Goal: Information Seeking & Learning: Learn about a topic

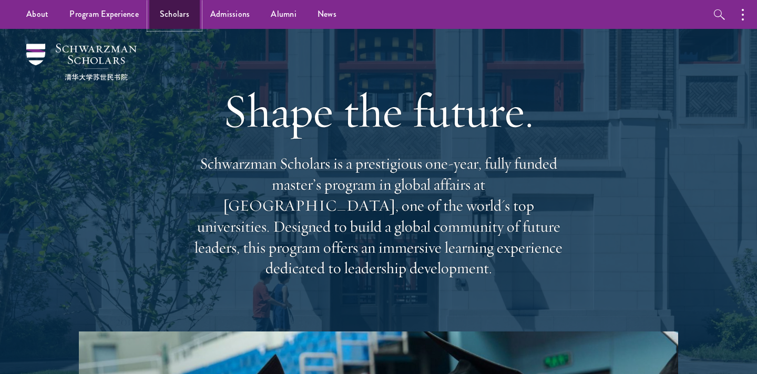
click at [182, 20] on link "Scholars" at bounding box center [174, 14] width 50 height 29
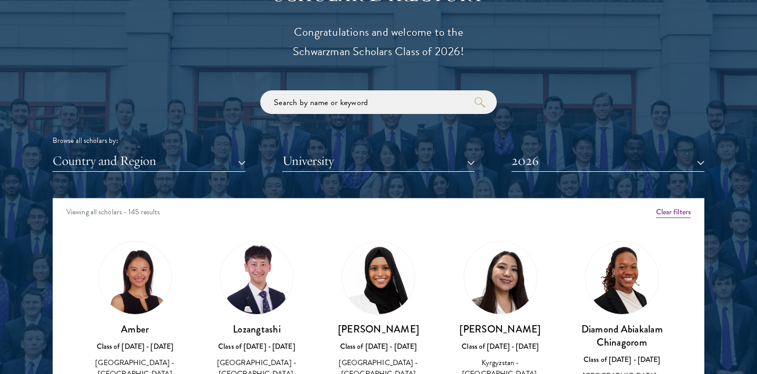
scroll to position [1206, 0]
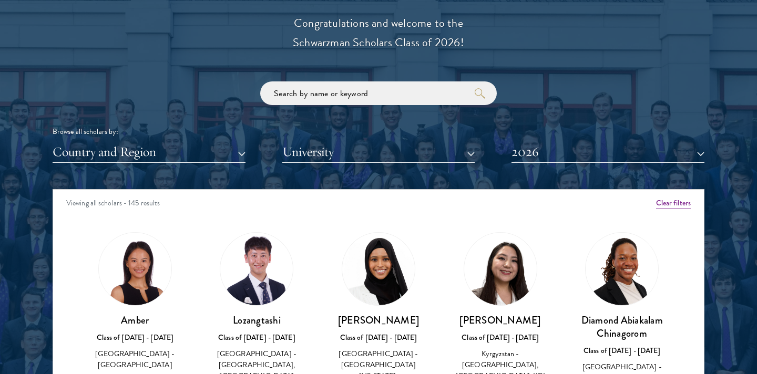
click at [201, 166] on div "Scholar Directory Congratulations and welcome to the Schwarzman Scholars Class …" at bounding box center [379, 237] width 652 height 534
click at [175, 165] on div "Scholar Directory Congratulations and welcome to the Schwarzman Scholars Class …" at bounding box center [379, 237] width 652 height 534
click at [163, 159] on button "Country and Region" at bounding box center [149, 152] width 193 height 22
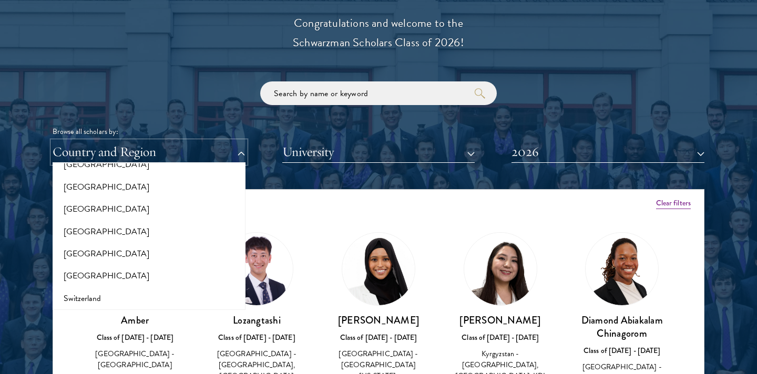
scroll to position [2204, 0]
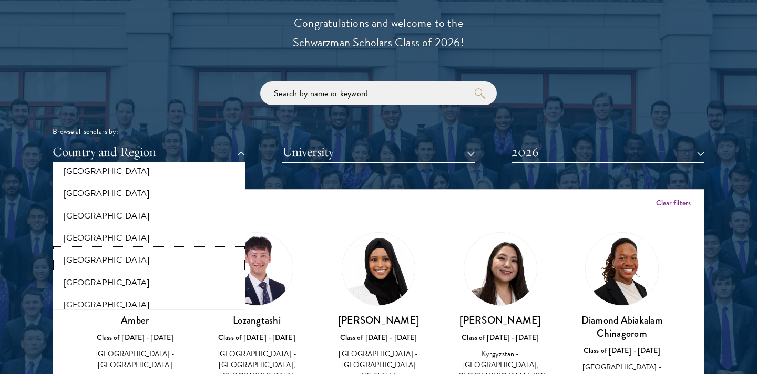
click at [84, 249] on button "[GEOGRAPHIC_DATA]" at bounding box center [149, 260] width 187 height 22
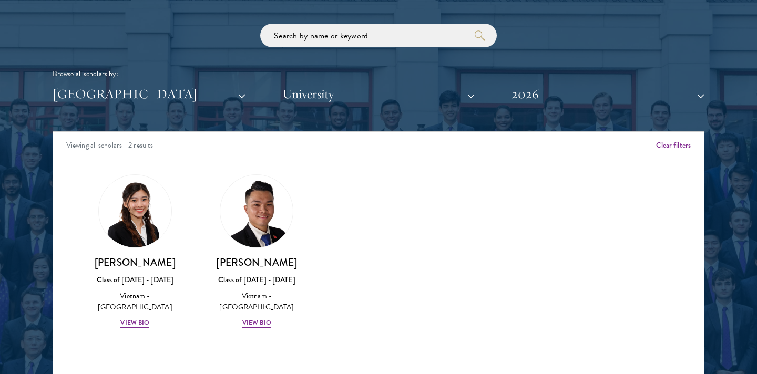
scroll to position [1280, 0]
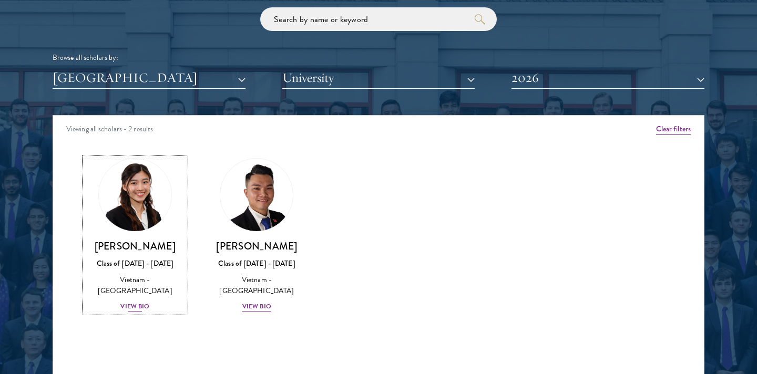
click at [139, 307] on div "View Bio" at bounding box center [134, 307] width 29 height 10
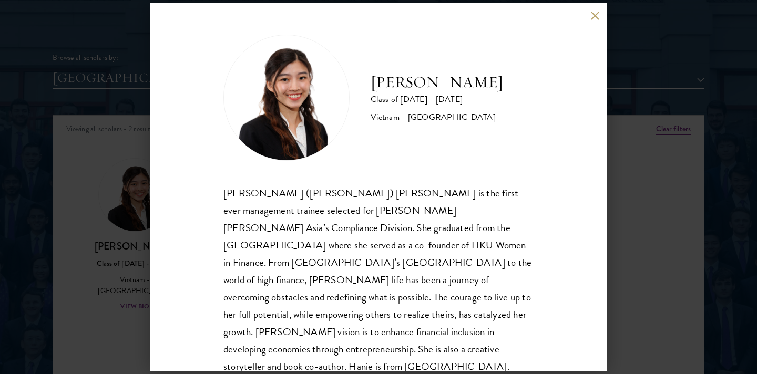
scroll to position [1, 0]
click at [85, 274] on div "Hanie Luong Class of 2025 - 2026 Vietnam - University of Hong Kong Minh Hanh (H…" at bounding box center [378, 187] width 757 height 374
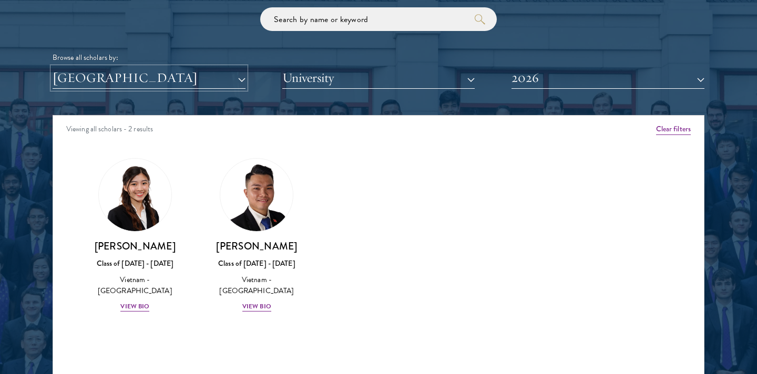
click at [178, 84] on button "[GEOGRAPHIC_DATA]" at bounding box center [149, 78] width 193 height 22
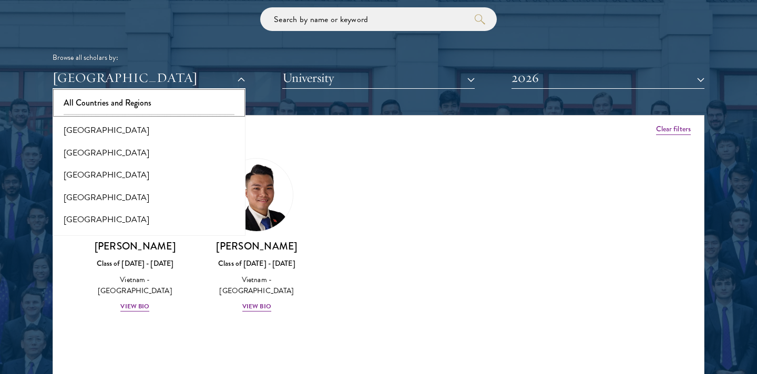
click at [93, 105] on button "All Countries and Regions" at bounding box center [149, 103] width 187 height 22
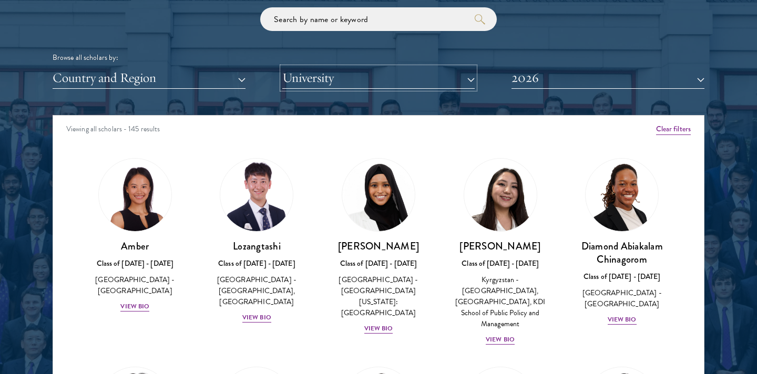
click at [386, 81] on button "University" at bounding box center [378, 78] width 193 height 22
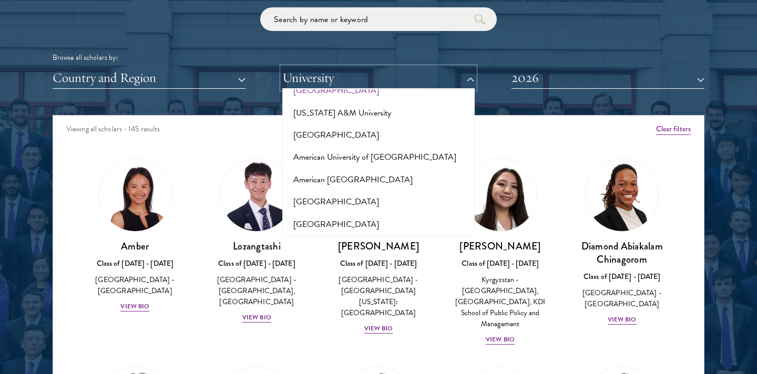
scroll to position [71, 0]
click at [217, 34] on div "Browse all scholars by: Country and Region All Countries and Regions Afghanista…" at bounding box center [379, 47] width 652 height 81
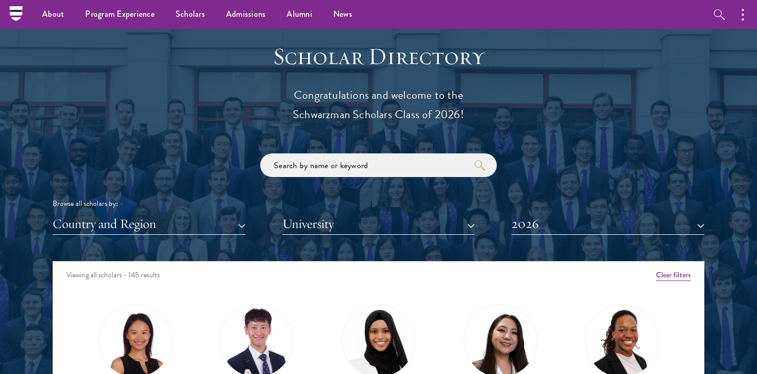
scroll to position [1130, 0]
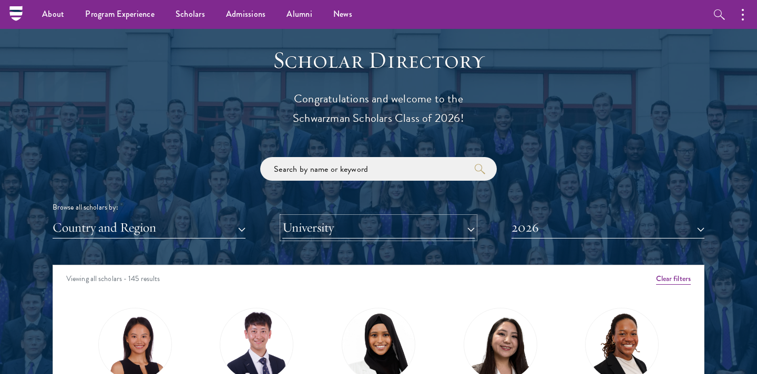
click at [301, 227] on button "University" at bounding box center [378, 228] width 193 height 22
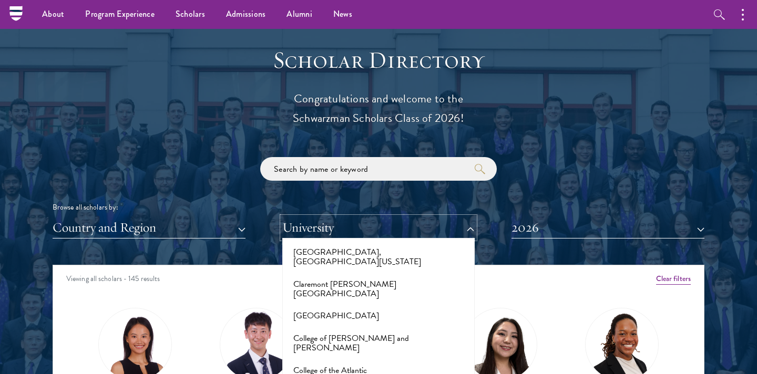
scroll to position [1473, 0]
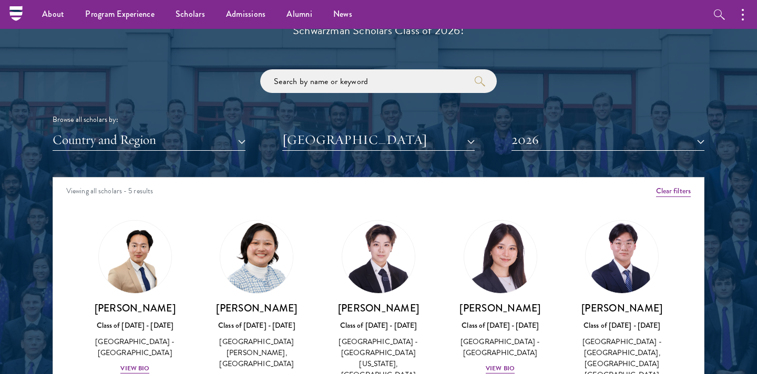
scroll to position [1217, 0]
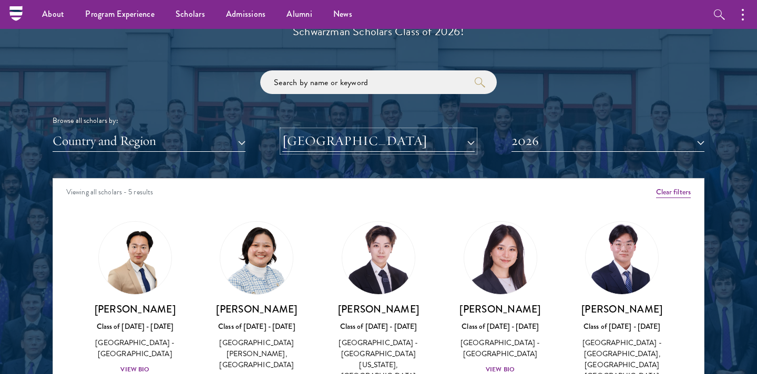
click at [392, 145] on button "Columbia University" at bounding box center [378, 141] width 193 height 22
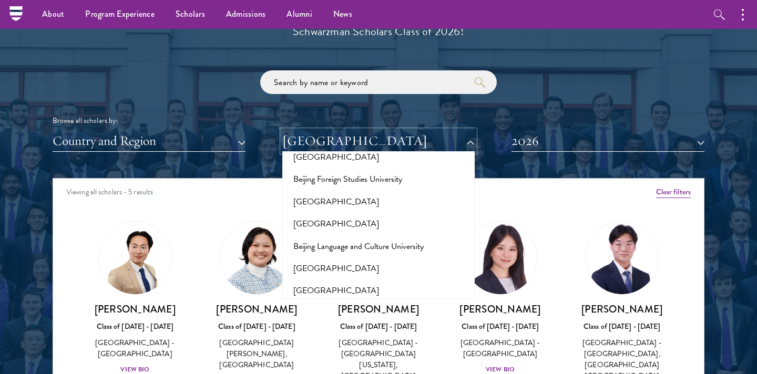
scroll to position [0, 0]
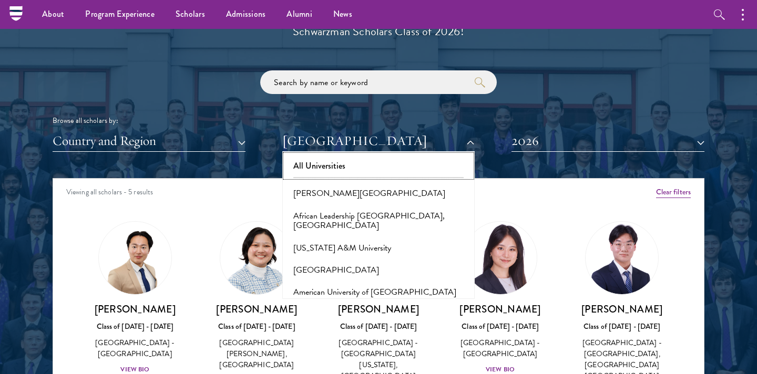
click at [376, 163] on button "All Universities" at bounding box center [378, 166] width 187 height 22
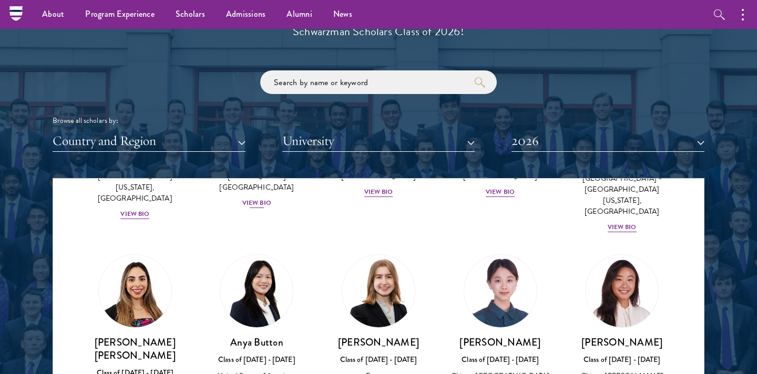
scroll to position [782, 0]
click at [379, 253] on img at bounding box center [378, 291] width 80 height 80
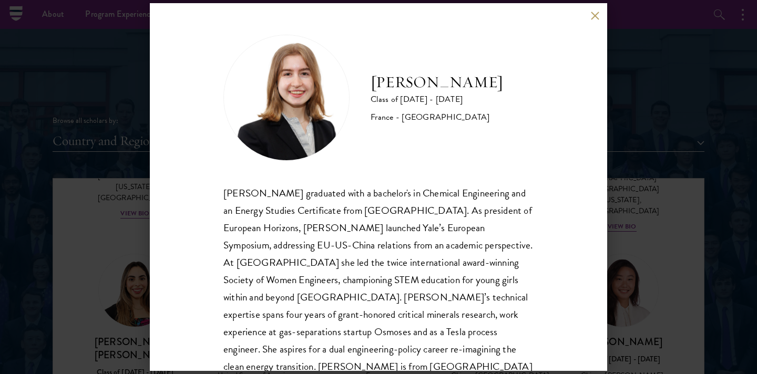
scroll to position [36, 0]
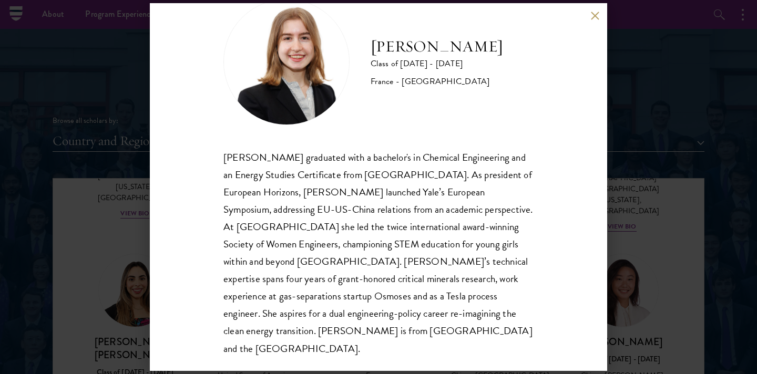
click at [669, 176] on div "Anne-Amélie Campant Class of 2025 - 2026 France - Yale University Anne-Amélie C…" at bounding box center [378, 187] width 757 height 374
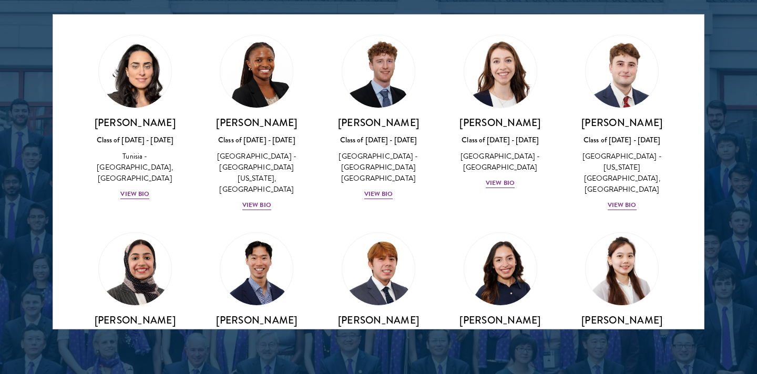
scroll to position [3437, 0]
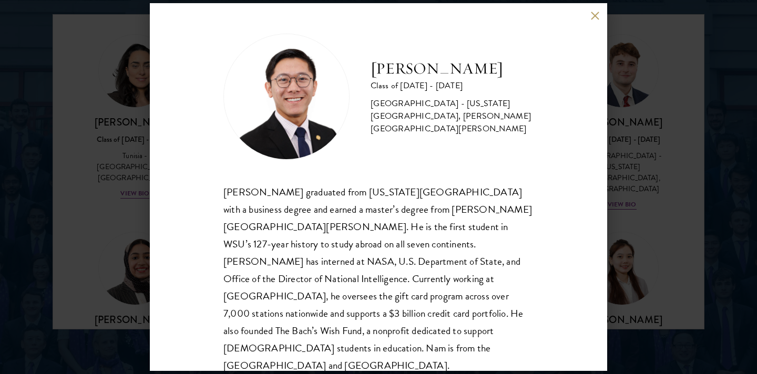
scroll to position [1, 0]
click at [676, 164] on div "Nam Nguyen Class of 2025 - 2026 United States of America - Washington State Uni…" at bounding box center [378, 187] width 757 height 374
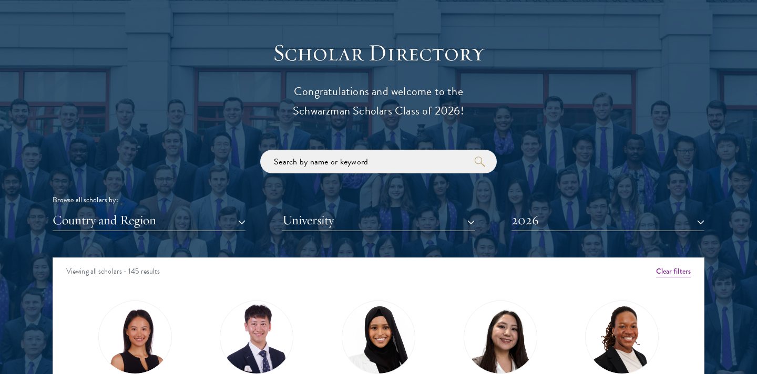
scroll to position [1144, 0]
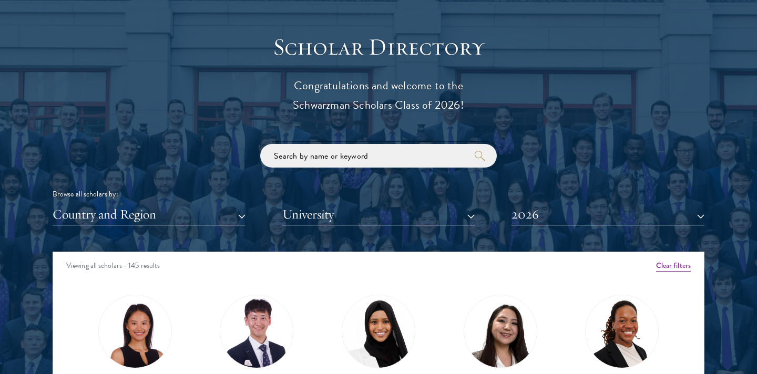
click at [347, 164] on input "search" at bounding box center [378, 156] width 237 height 24
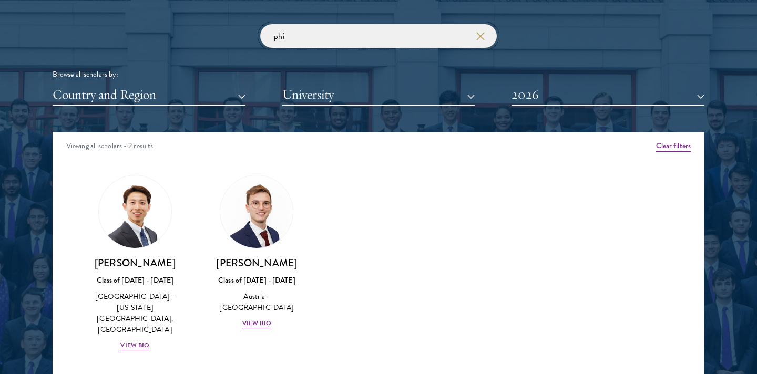
scroll to position [1281, 0]
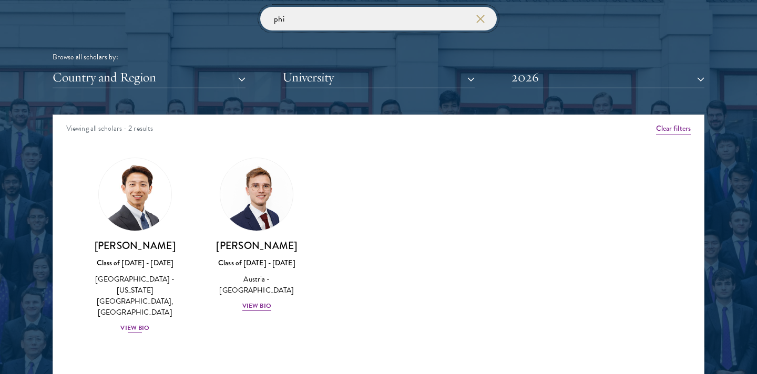
type input "phi"
click at [128, 244] on h3 "Phillip An" at bounding box center [135, 245] width 101 height 13
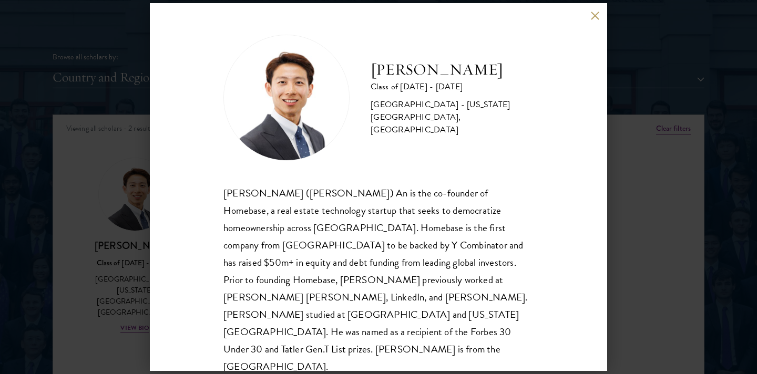
scroll to position [1, 0]
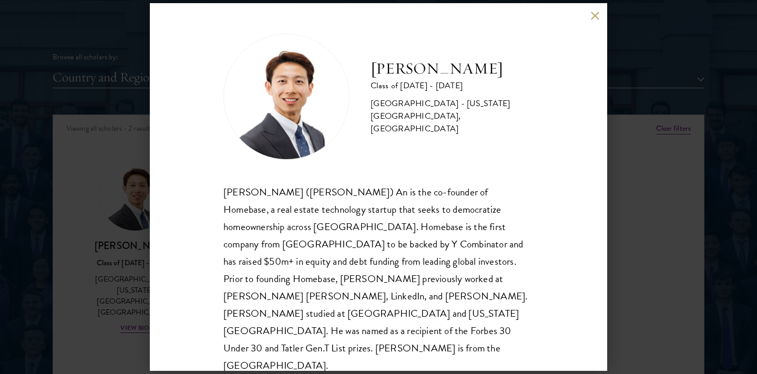
click at [670, 184] on div "Phillip An Class of 2025 - 2026 United States of America - California Institute…" at bounding box center [378, 187] width 757 height 374
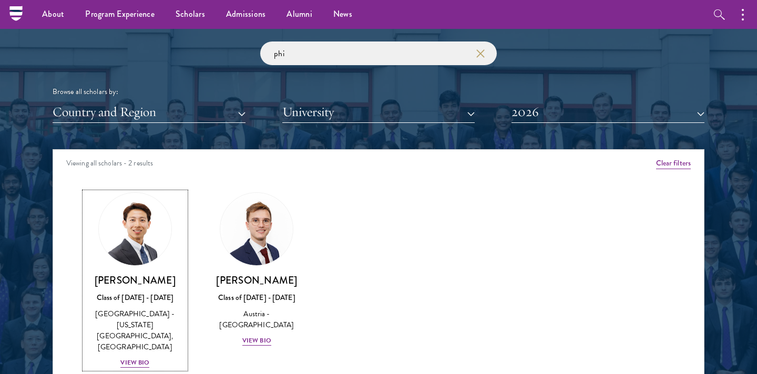
scroll to position [1236, 0]
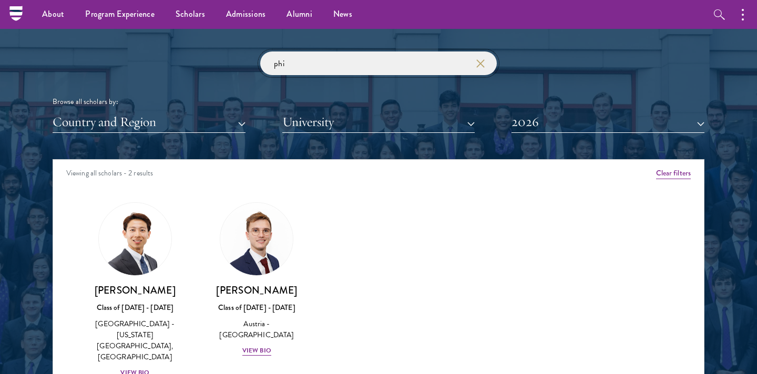
click at [332, 61] on input "phi" at bounding box center [378, 64] width 237 height 24
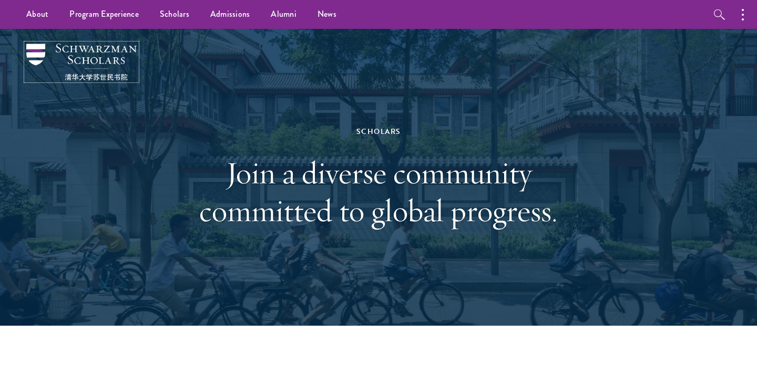
click at [59, 55] on img at bounding box center [81, 62] width 110 height 37
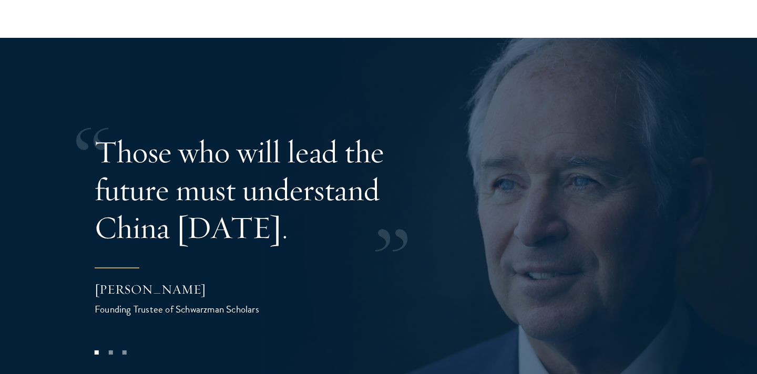
scroll to position [2024, 0]
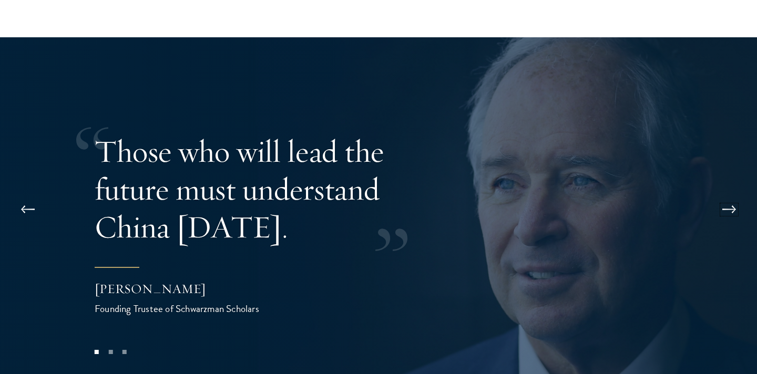
click at [733, 195] on button at bounding box center [729, 209] width 35 height 29
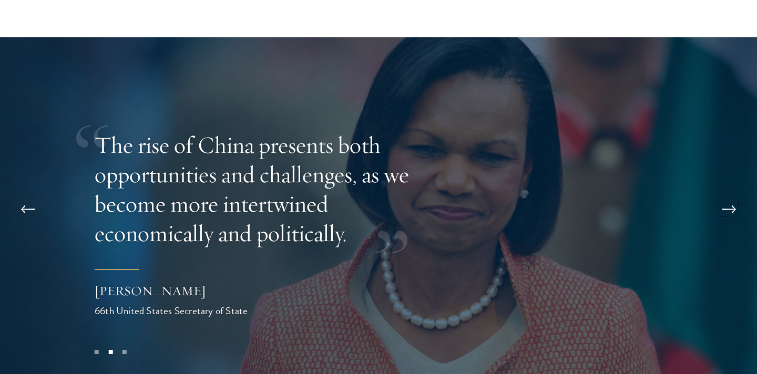
click at [730, 195] on button at bounding box center [729, 209] width 35 height 29
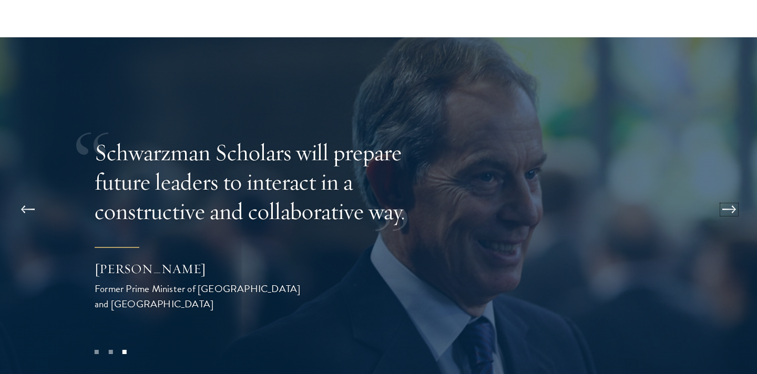
click at [730, 195] on button at bounding box center [729, 209] width 35 height 29
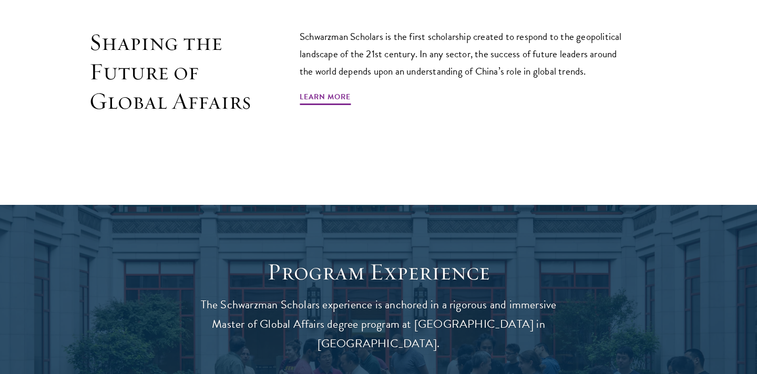
scroll to position [0, 0]
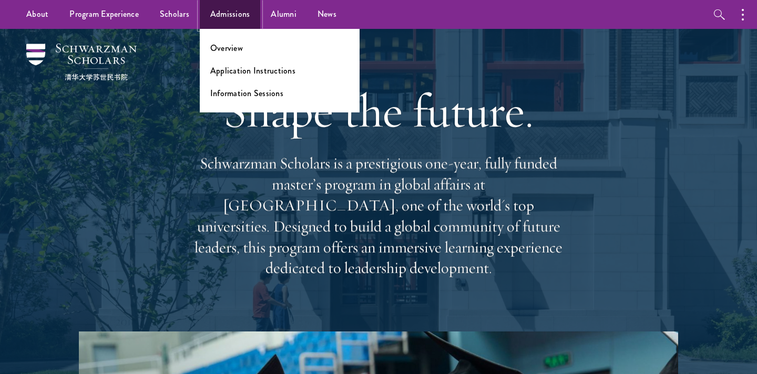
click at [221, 14] on link "Admissions" at bounding box center [230, 14] width 61 height 29
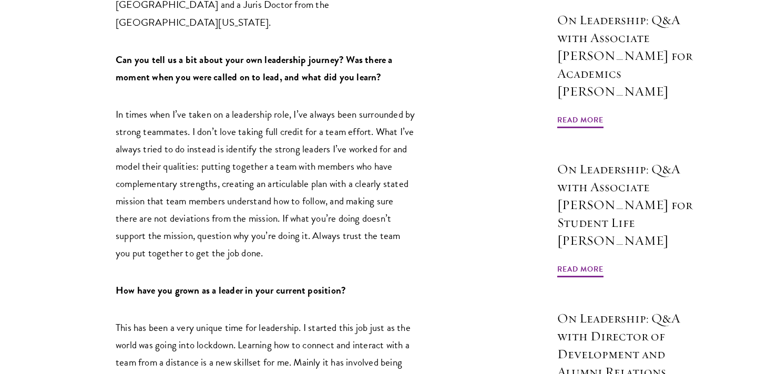
scroll to position [680, 0]
